Goal: Transaction & Acquisition: Purchase product/service

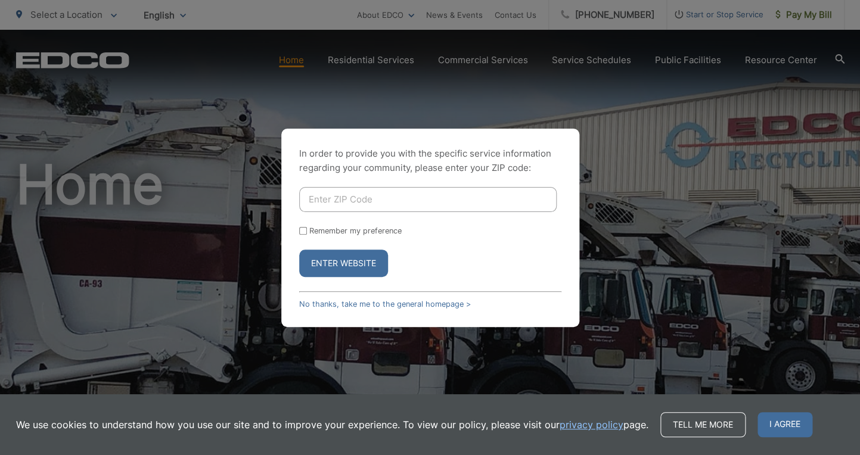
click at [345, 203] on input "Enter ZIP Code" at bounding box center [427, 199] width 257 height 25
type input "92020"
click at [351, 269] on button "Enter Website" at bounding box center [343, 263] width 89 height 27
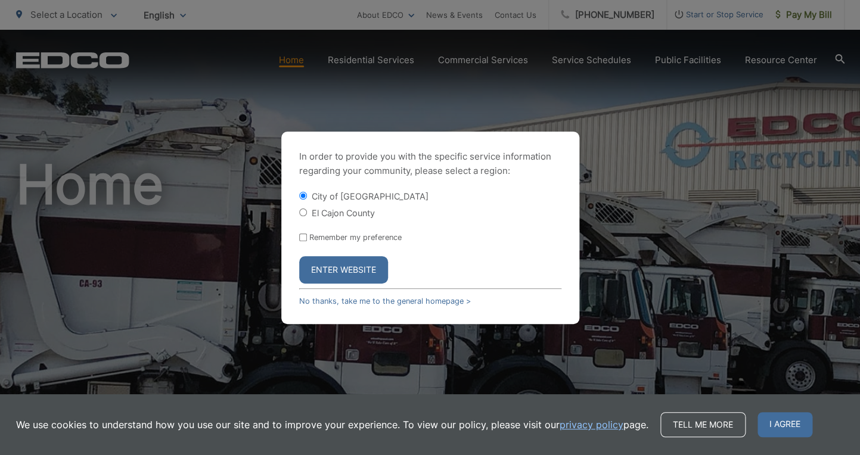
click at [303, 213] on input "El Cajon County" at bounding box center [303, 213] width 8 height 8
radio input "true"
click at [317, 272] on button "Enter Website" at bounding box center [343, 269] width 89 height 27
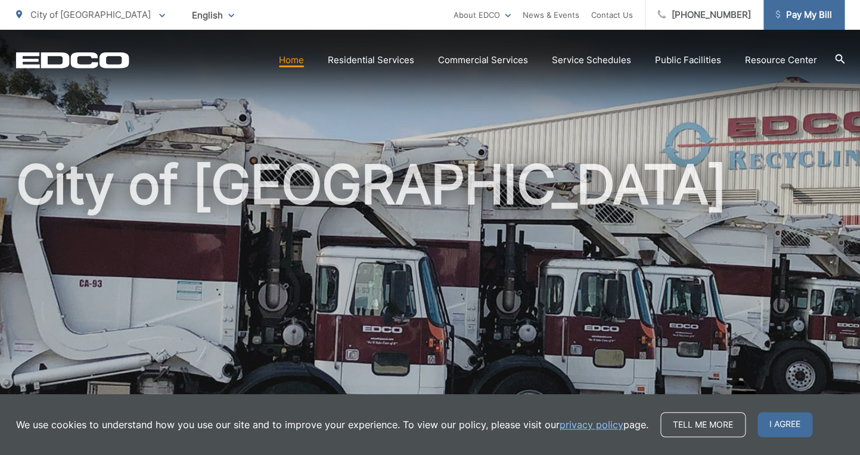
click at [800, 18] on span "Pay My Bill" at bounding box center [803, 15] width 57 height 14
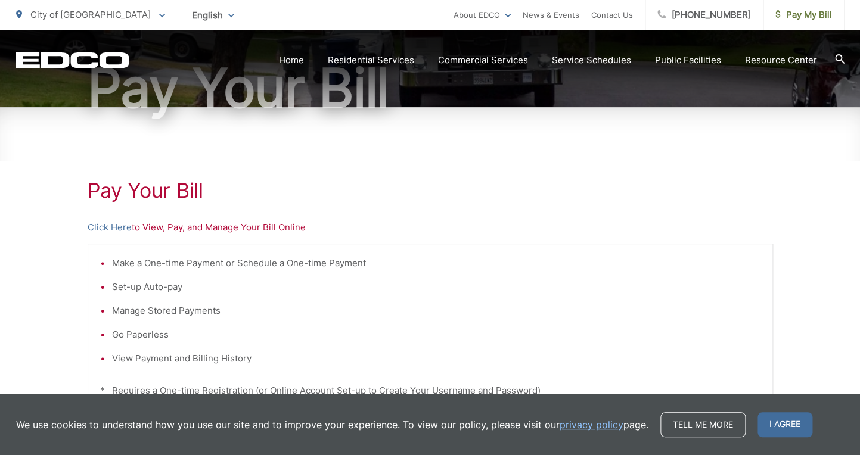
scroll to position [135, 0]
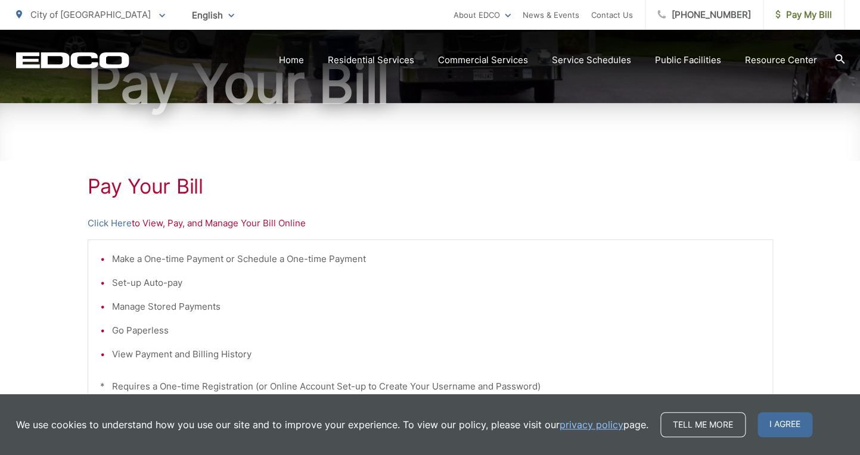
click at [159, 227] on p "Click Here to View, Pay, and Manage Your Bill Online" at bounding box center [430, 223] width 685 height 14
click at [123, 224] on link "Click Here" at bounding box center [110, 223] width 44 height 14
click at [103, 225] on link "Click Here" at bounding box center [110, 223] width 44 height 14
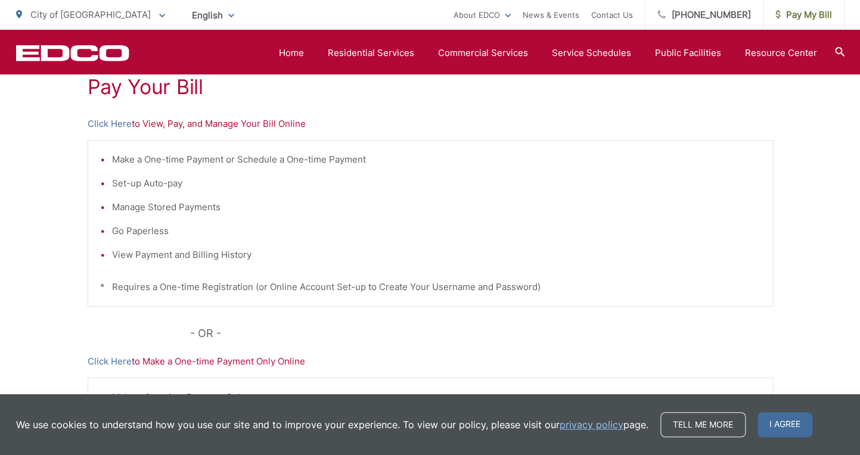
scroll to position [0, 0]
